Goal: Task Accomplishment & Management: Manage account settings

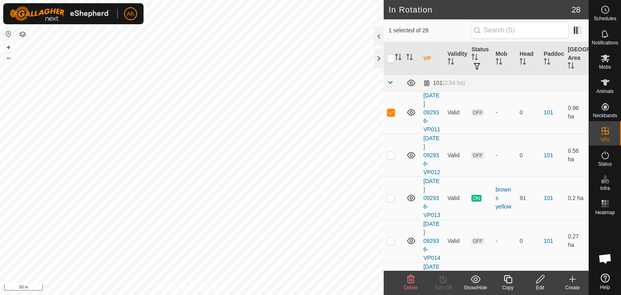
click at [409, 280] on icon at bounding box center [411, 280] width 10 height 10
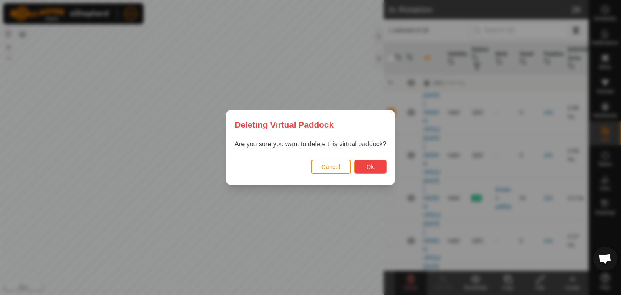
click at [377, 171] on button "Ok" at bounding box center [370, 167] width 32 height 14
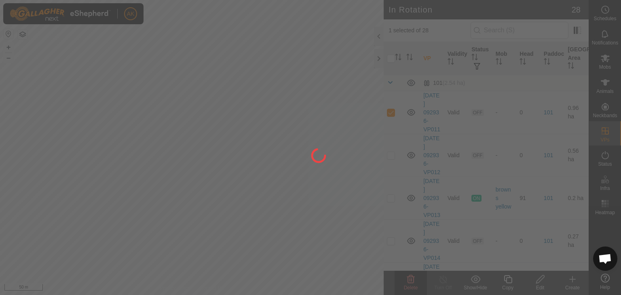
checkbox input "false"
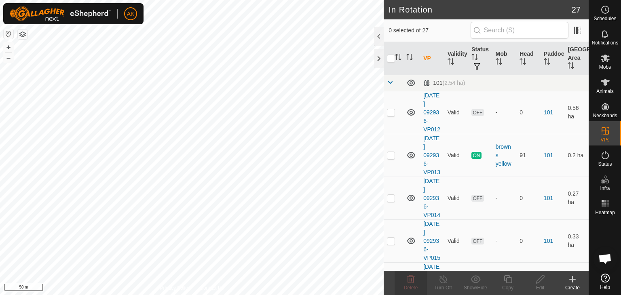
checkbox input "true"
click at [406, 280] on icon at bounding box center [411, 280] width 10 height 10
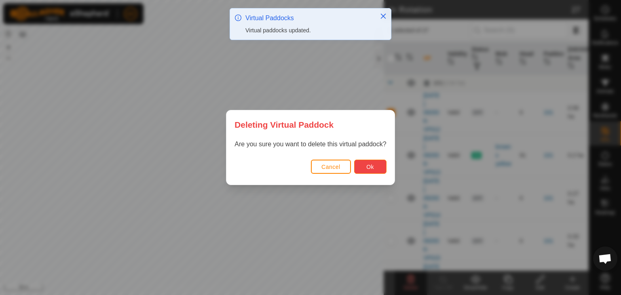
click at [362, 165] on button "Ok" at bounding box center [370, 167] width 32 height 14
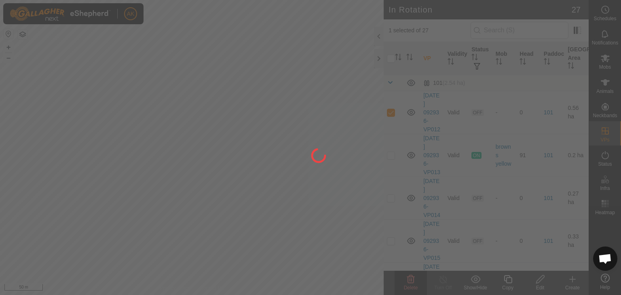
checkbox input "false"
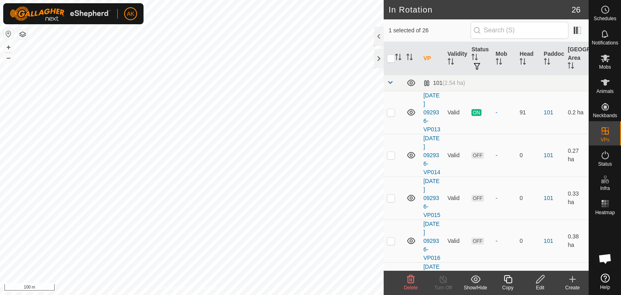
click at [405, 277] on delete-svg-icon at bounding box center [411, 280] width 32 height 10
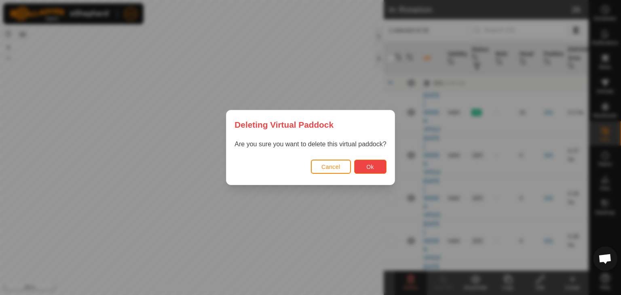
click at [380, 173] on button "Ok" at bounding box center [370, 167] width 32 height 14
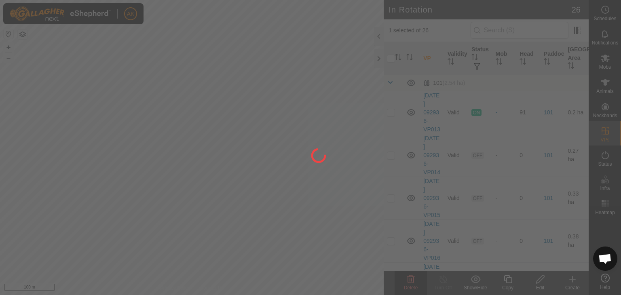
checkbox input "false"
